Goal: Information Seeking & Learning: Learn about a topic

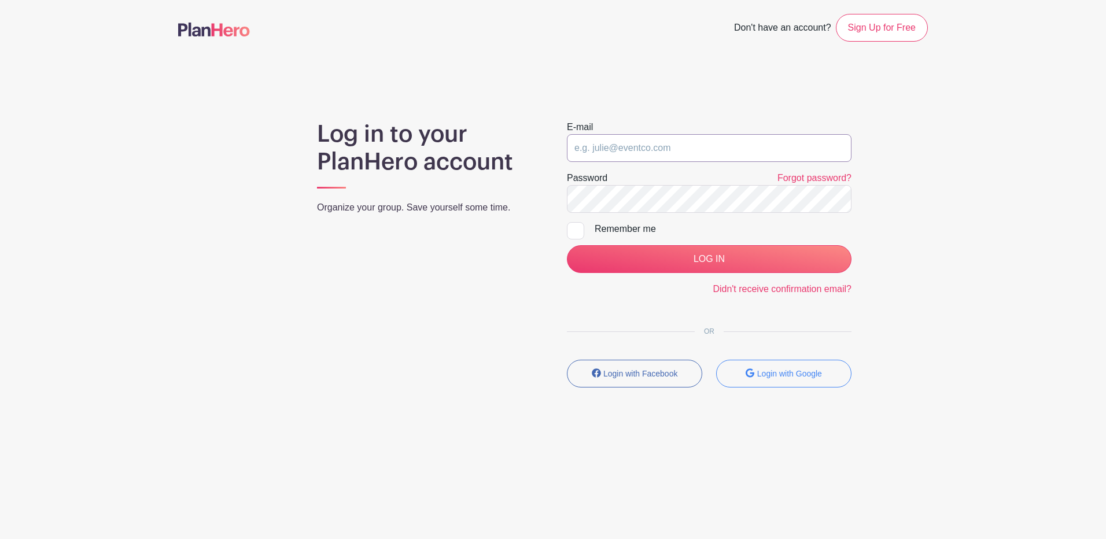
click at [727, 151] on input "email" at bounding box center [709, 148] width 285 height 28
drag, startPoint x: 726, startPoint y: 148, endPoint x: 720, endPoint y: 115, distance: 34.0
click at [720, 127] on div "E-mail" at bounding box center [709, 141] width 285 height 42
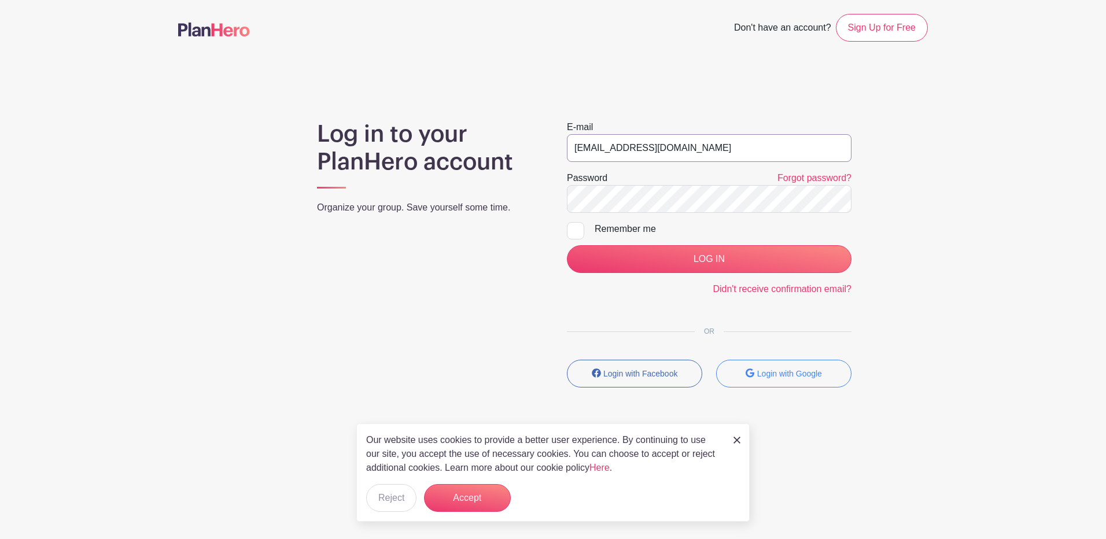
type input "[EMAIL_ADDRESS][DOMAIN_NAME]"
click at [567, 245] on input "LOG IN" at bounding box center [709, 259] width 285 height 28
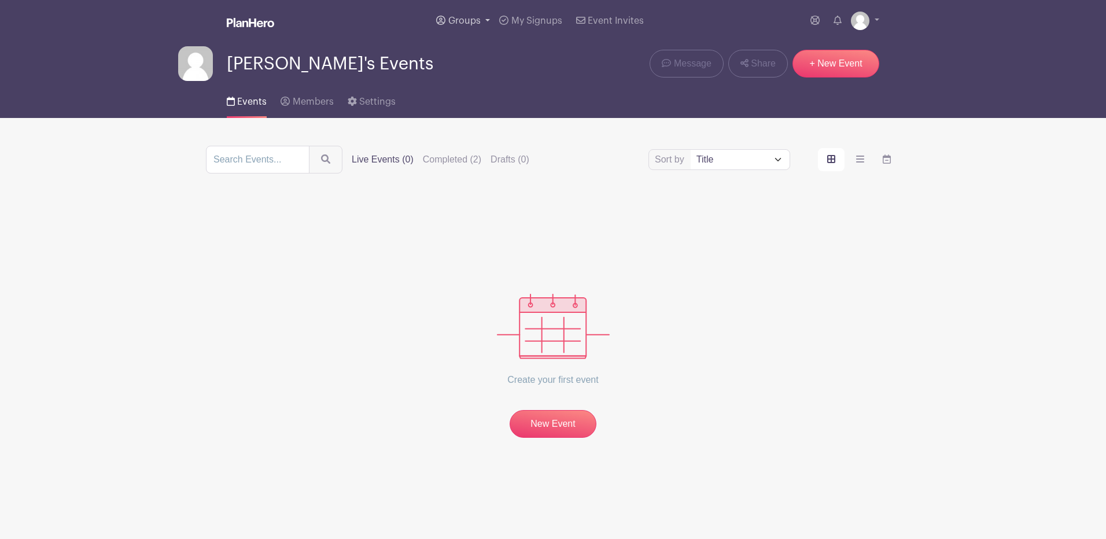
click at [474, 15] on link "Groups" at bounding box center [463, 21] width 63 height 42
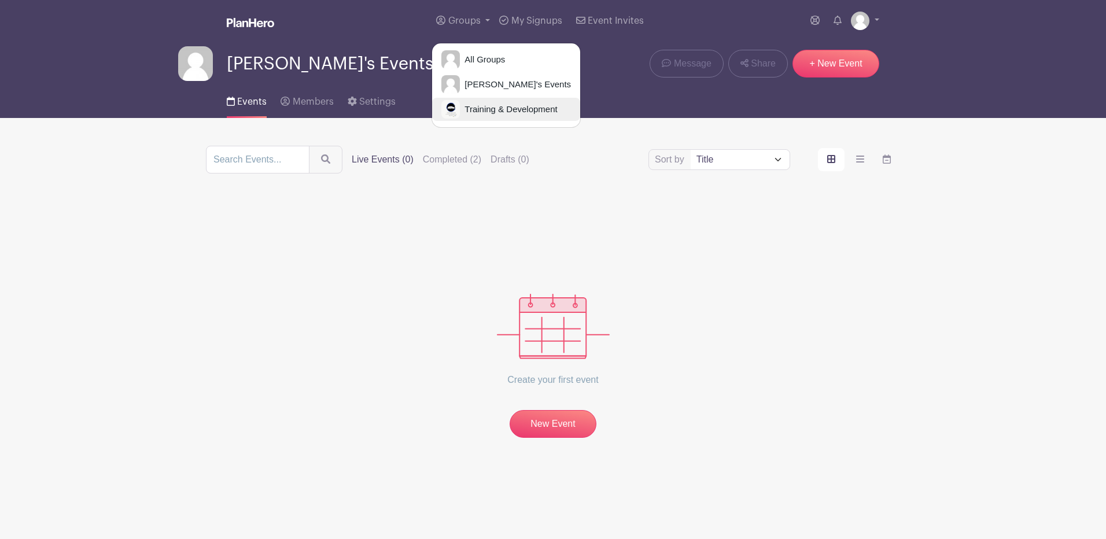
click at [477, 101] on link "Training & Development" at bounding box center [506, 109] width 148 height 23
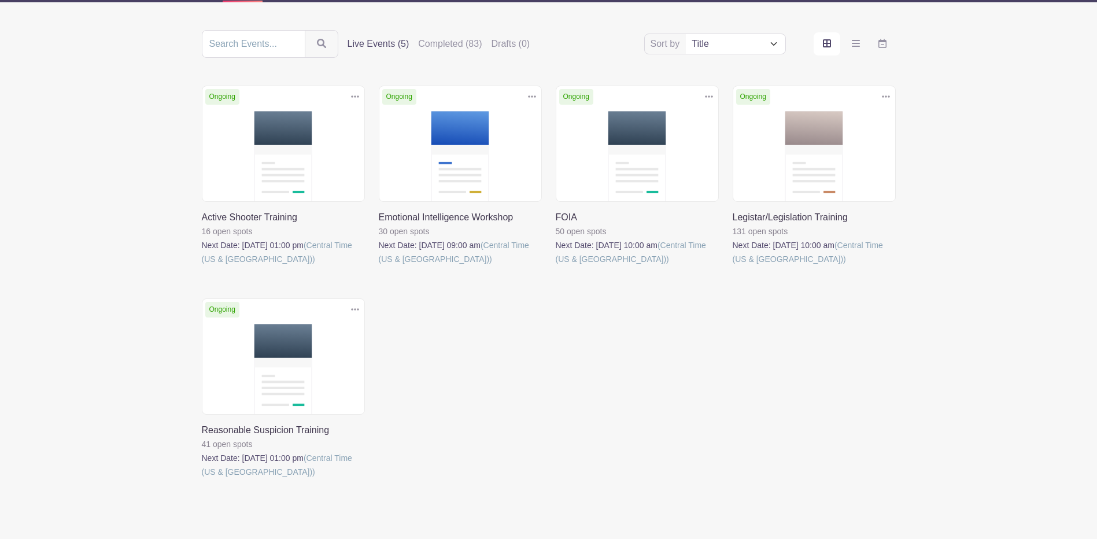
click at [556, 266] on link at bounding box center [556, 266] width 0 height 0
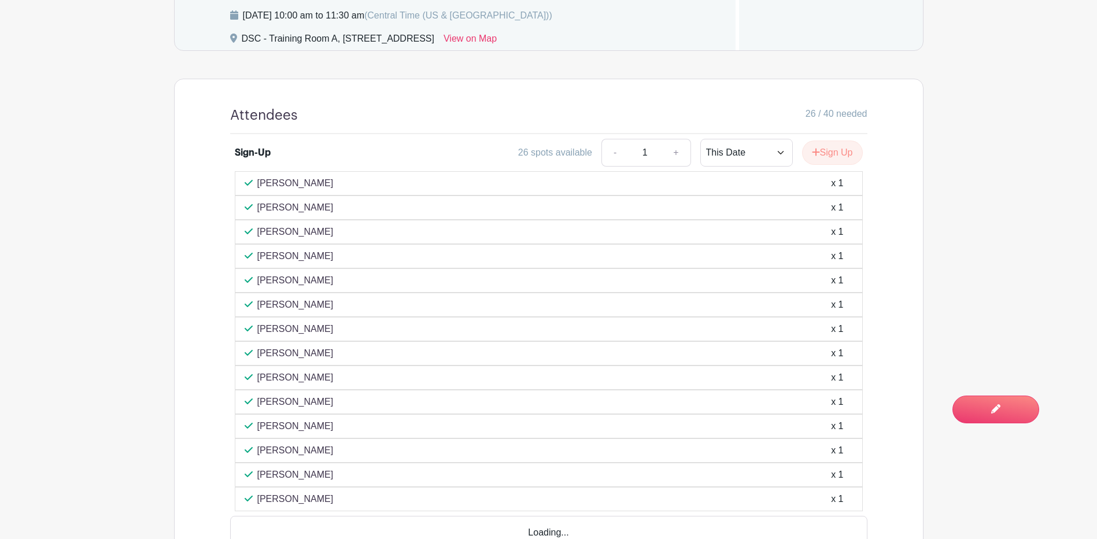
scroll to position [694, 0]
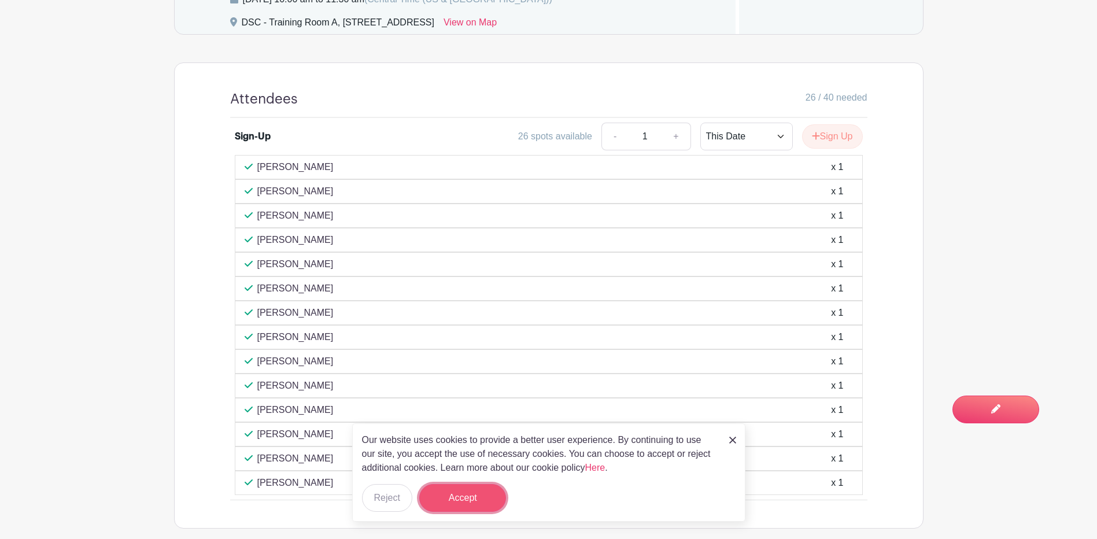
click at [469, 498] on button "Accept" at bounding box center [462, 498] width 87 height 28
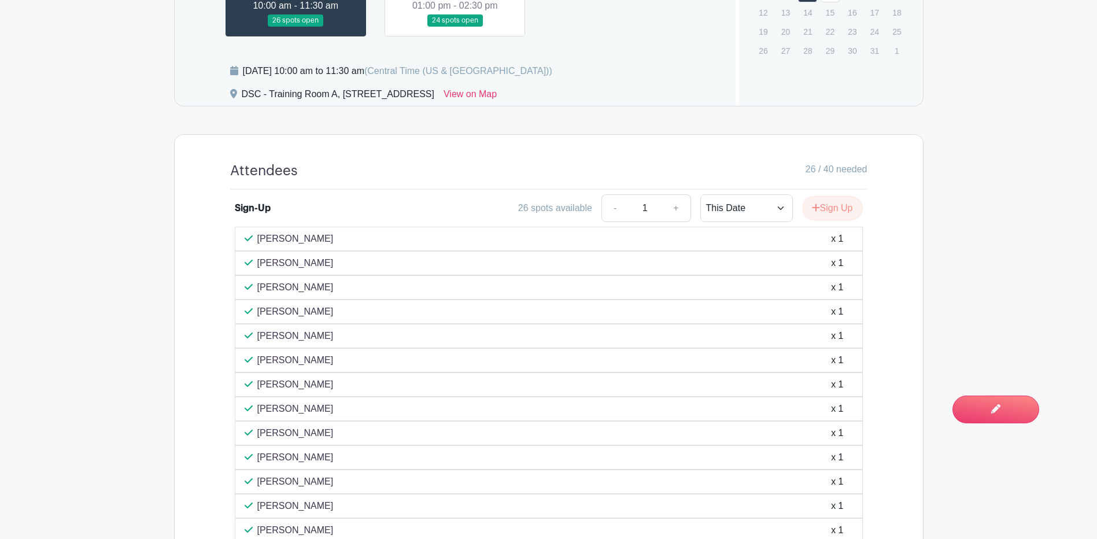
scroll to position [463, 0]
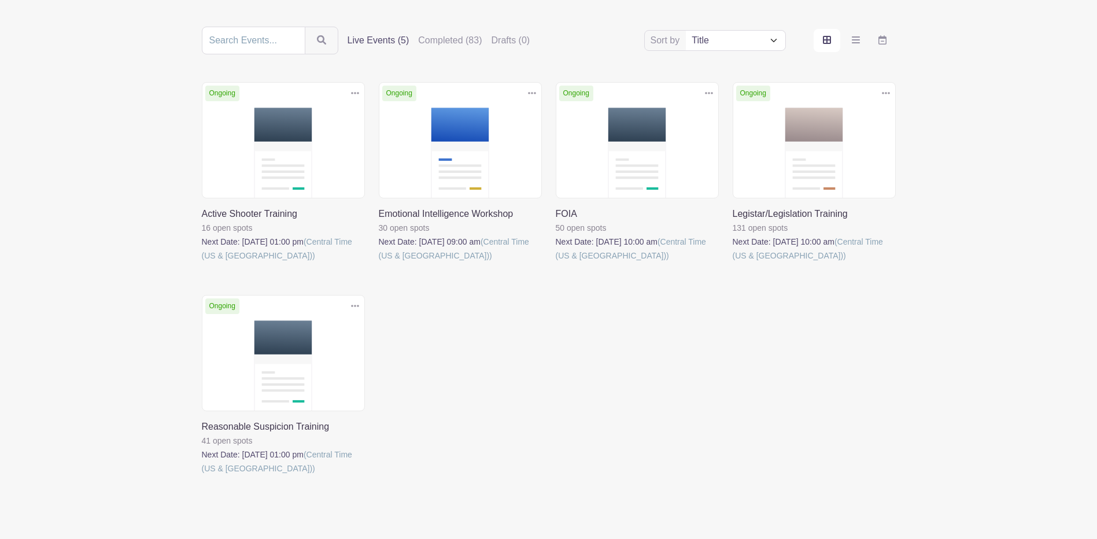
scroll to position [116, 0]
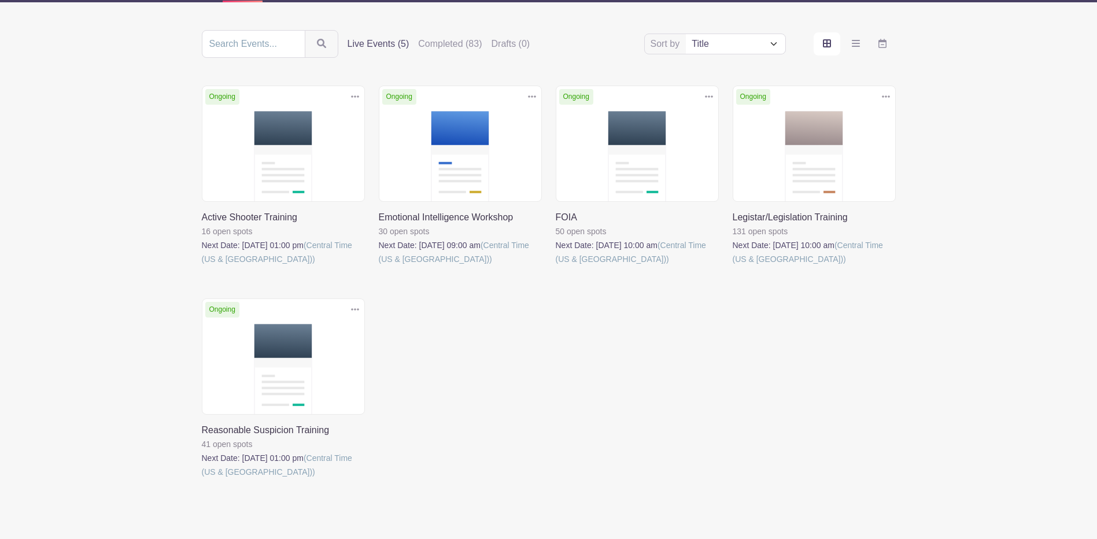
click at [733, 266] on link at bounding box center [733, 266] width 0 height 0
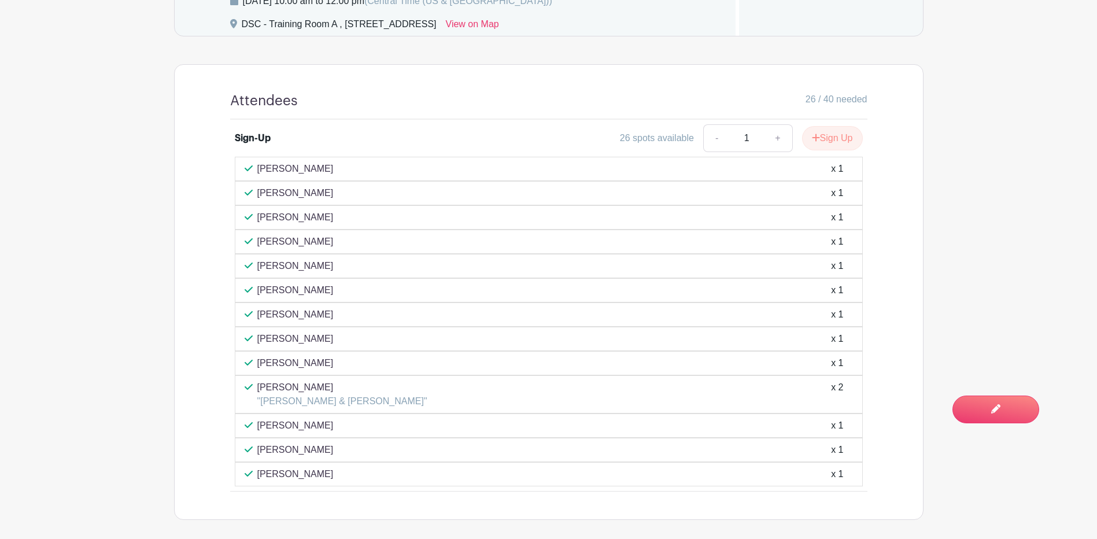
scroll to position [578, 0]
